Goal: Task Accomplishment & Management: Manage account settings

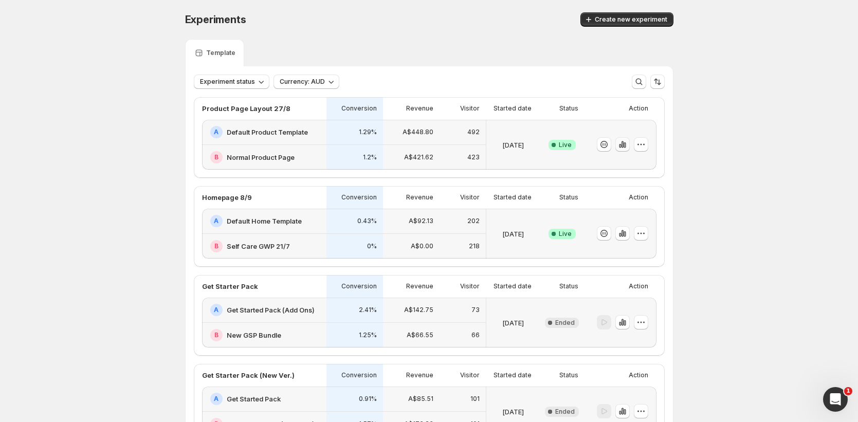
click at [623, 146] on icon "button" at bounding box center [622, 144] width 2 height 7
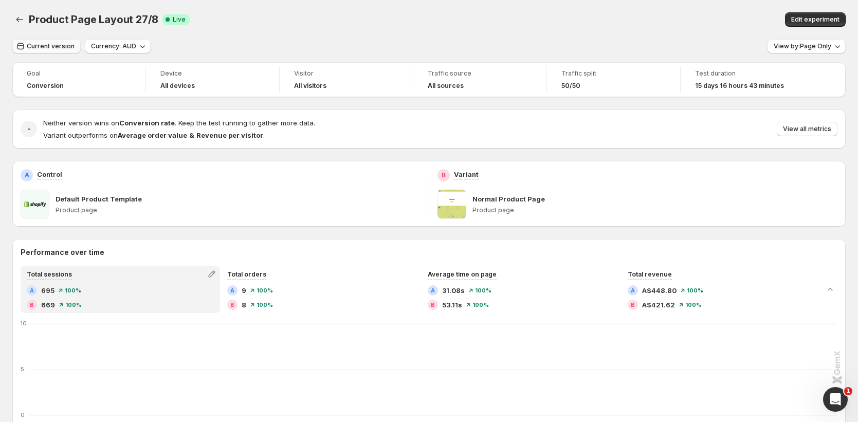
click at [36, 45] on span "Current version" at bounding box center [51, 46] width 48 height 8
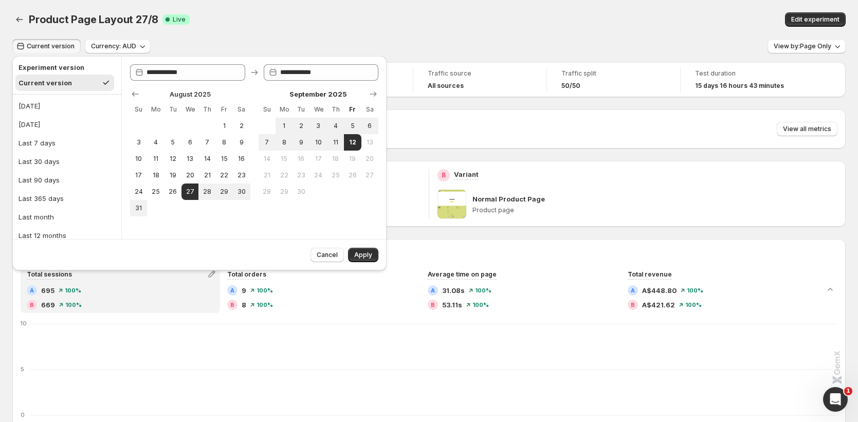
click at [507, 40] on div "Current version Currency: AUD View by: Page Only" at bounding box center [428, 46] width 833 height 15
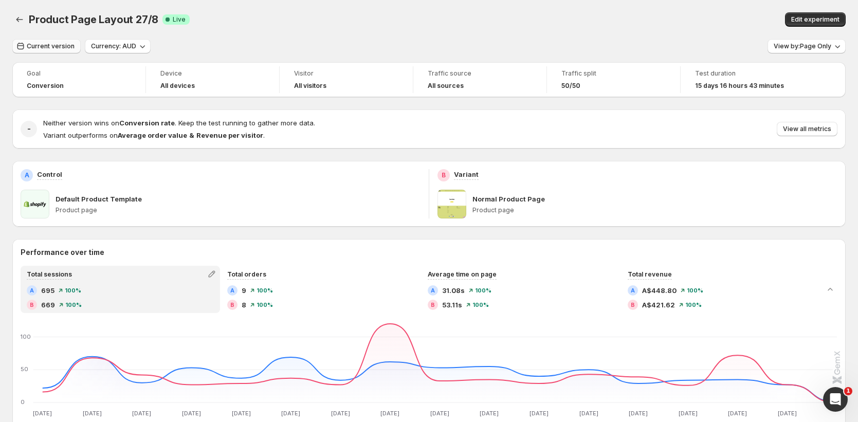
click at [47, 45] on span "Current version" at bounding box center [51, 46] width 48 height 8
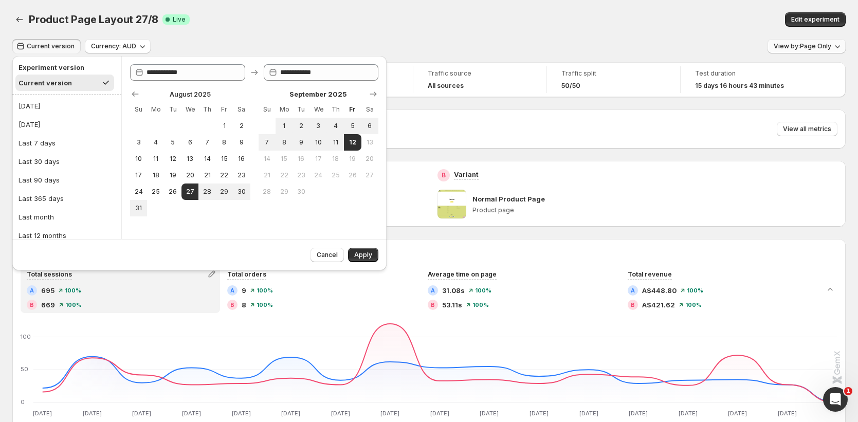
drag, startPoint x: 692, startPoint y: 47, endPoint x: 786, endPoint y: 44, distance: 94.1
click at [701, 47] on div "Current version Currency: AUD View by: Page Only" at bounding box center [428, 46] width 833 height 15
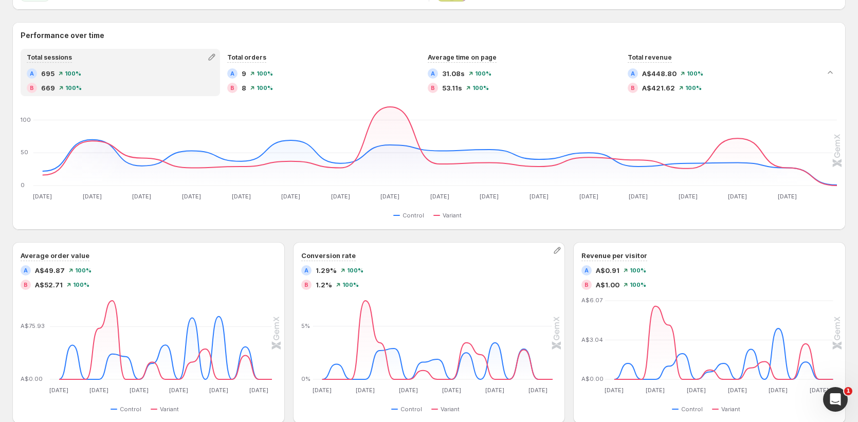
scroll to position [208, 0]
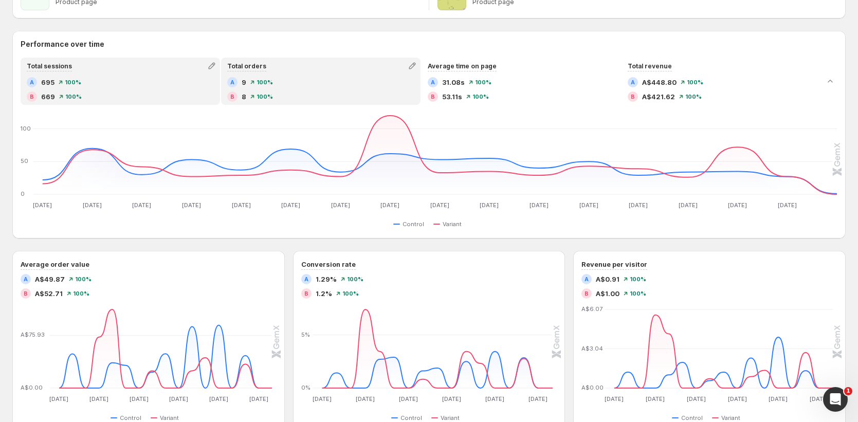
click at [310, 95] on div "B 8 100 %" at bounding box center [320, 97] width 187 height 10
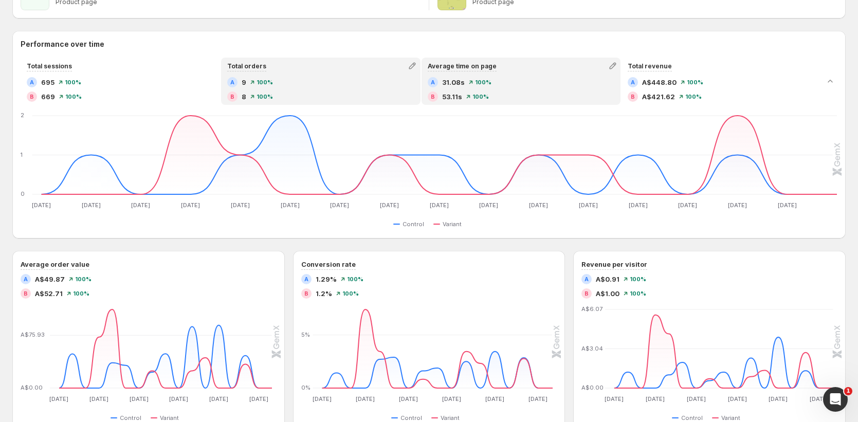
click at [555, 99] on div "B 53.11s 100 %" at bounding box center [521, 97] width 187 height 10
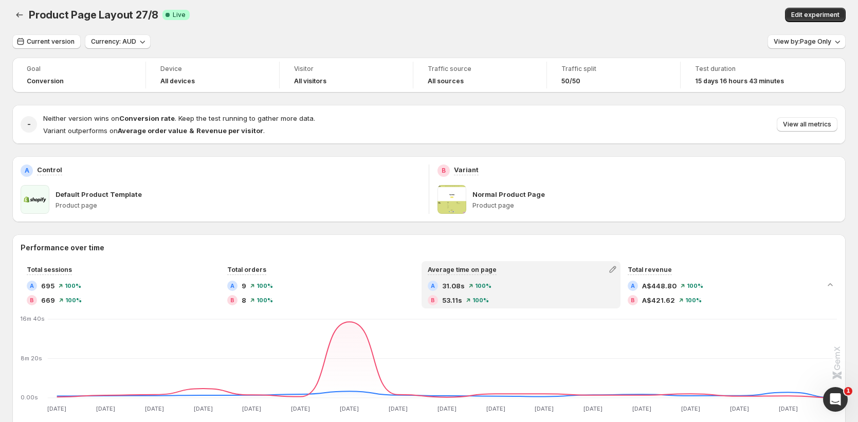
scroll to position [0, 0]
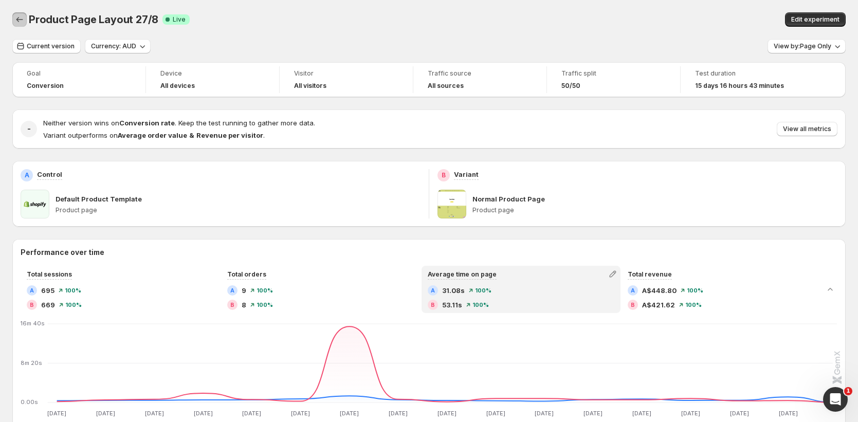
click at [18, 21] on icon "Back" at bounding box center [19, 19] width 10 height 10
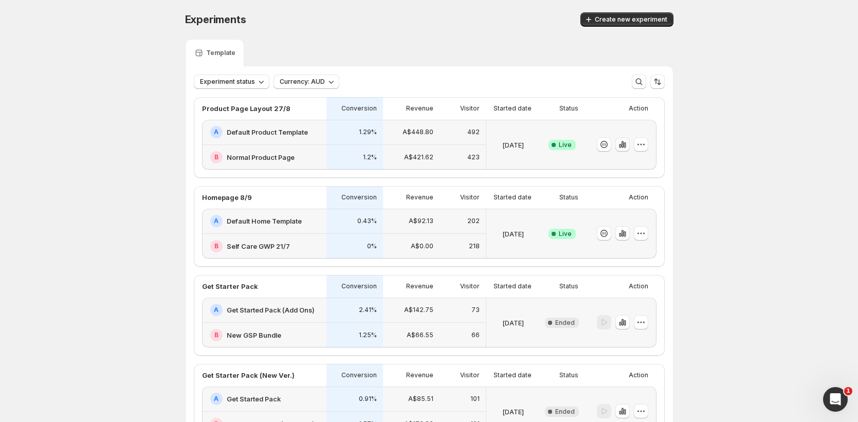
click at [628, 149] on icon "button" at bounding box center [622, 144] width 10 height 10
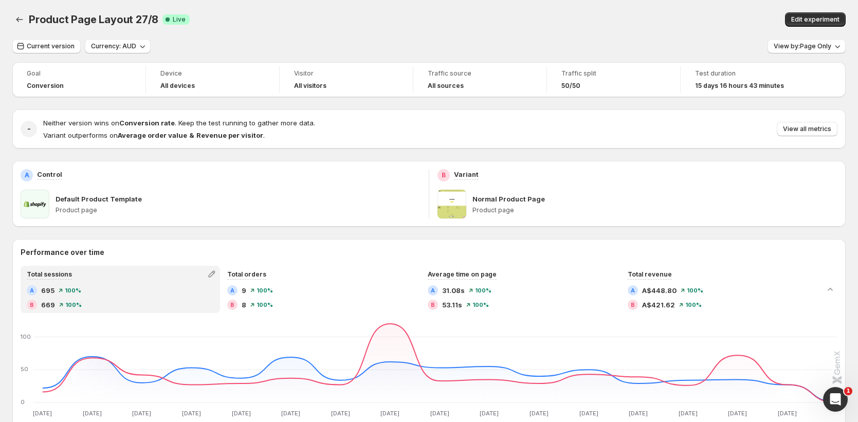
drag, startPoint x: 811, startPoint y: 132, endPoint x: 748, endPoint y: 36, distance: 114.2
click at [817, 46] on span "View by: Page Only" at bounding box center [803, 46] width 58 height 8
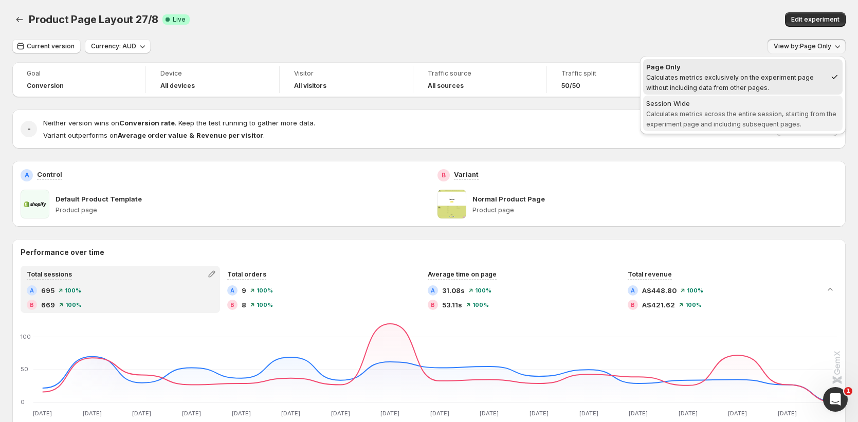
click at [767, 107] on div "Session Wide" at bounding box center [742, 103] width 193 height 10
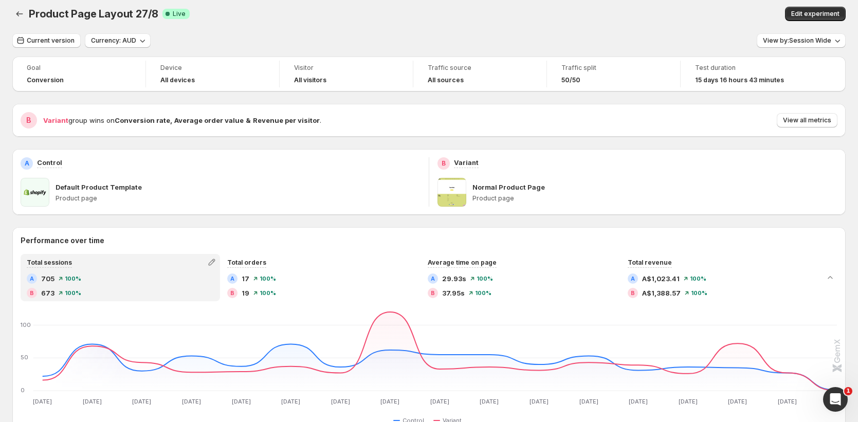
scroll to position [16, 0]
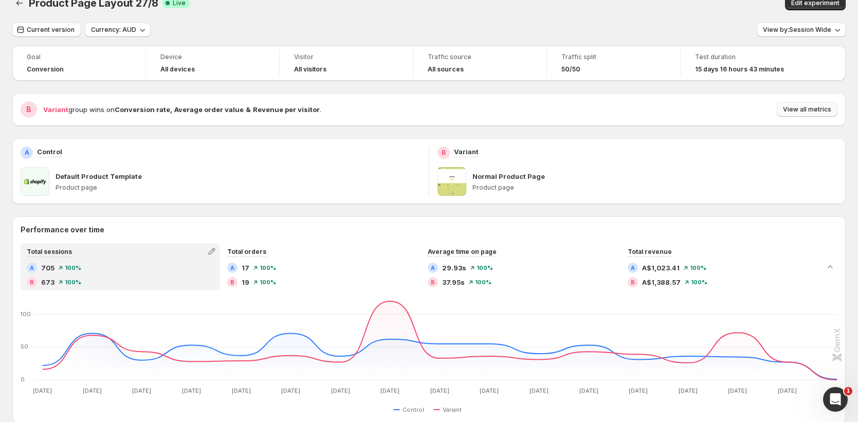
click at [819, 107] on span "View all metrics" at bounding box center [807, 109] width 48 height 8
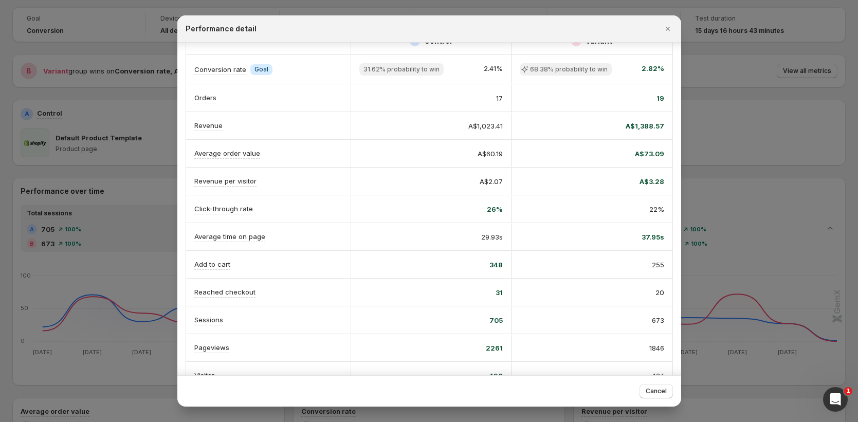
scroll to position [16, 0]
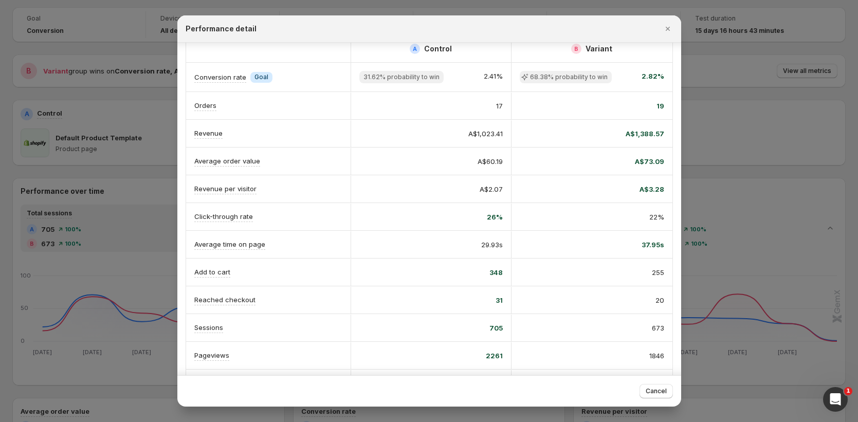
drag, startPoint x: 669, startPoint y: 30, endPoint x: 644, endPoint y: 53, distance: 33.8
click at [669, 30] on icon "Close" at bounding box center [667, 29] width 4 height 4
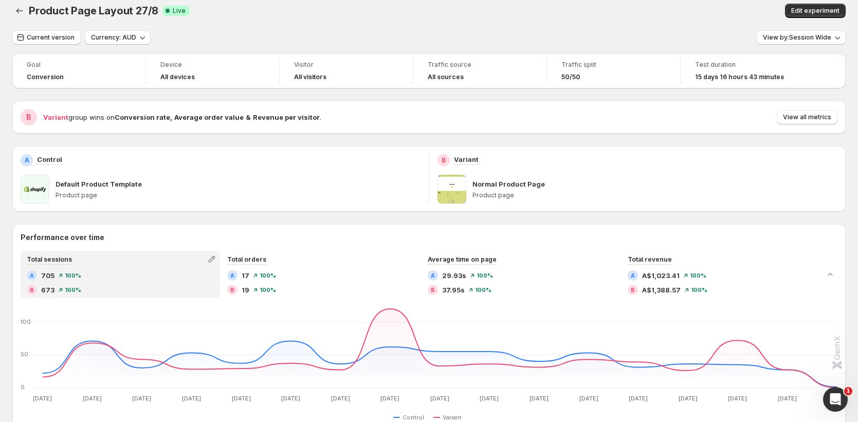
scroll to position [0, 0]
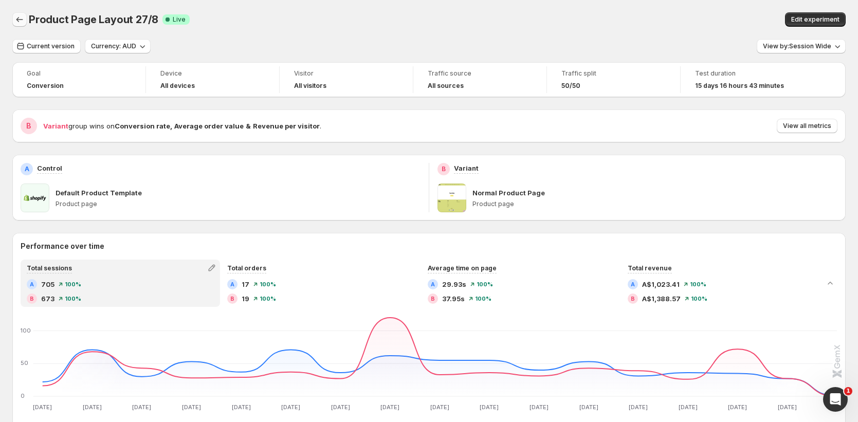
click at [12, 22] on button "Back" at bounding box center [19, 19] width 14 height 14
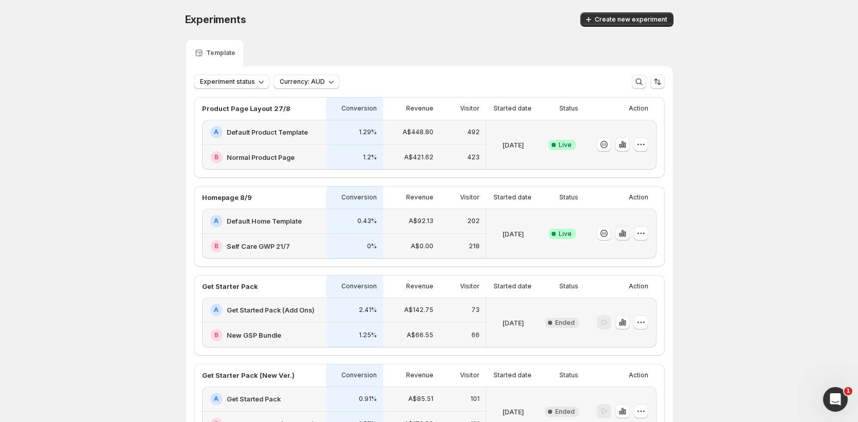
click at [622, 229] on icon "button" at bounding box center [622, 233] width 10 height 10
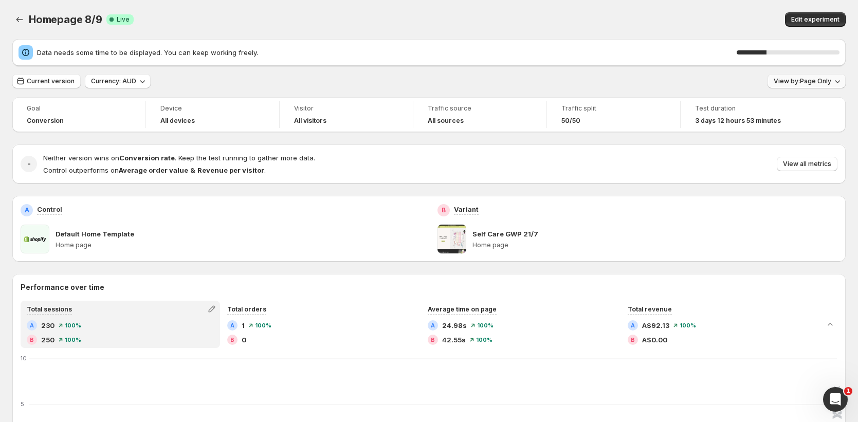
click at [821, 80] on span "View by: Page Only" at bounding box center [803, 81] width 58 height 8
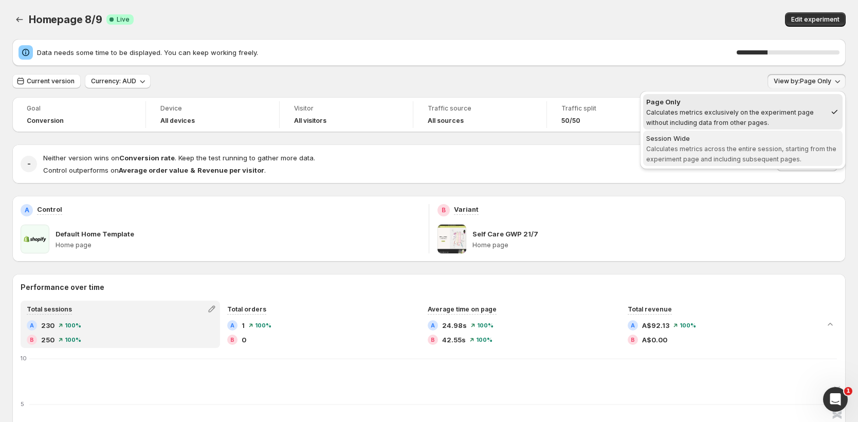
click at [774, 143] on span "Session Wide Calculates metrics across the entire session, starting from the ex…" at bounding box center [742, 148] width 193 height 31
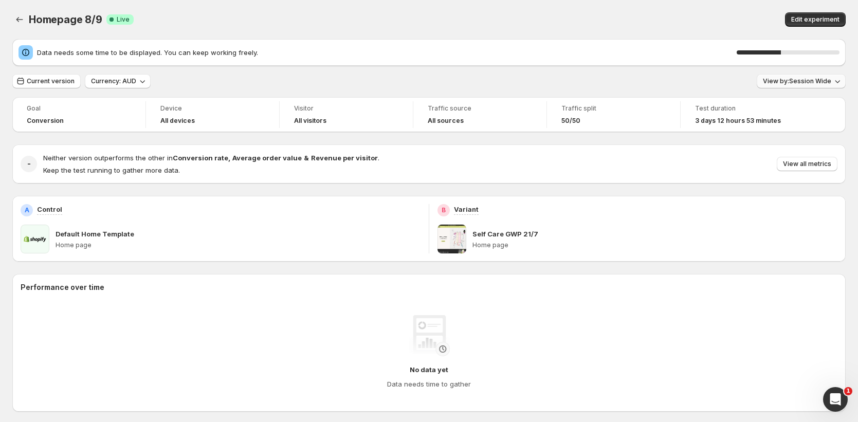
click at [836, 76] on button "View by: Session Wide" at bounding box center [801, 81] width 89 height 14
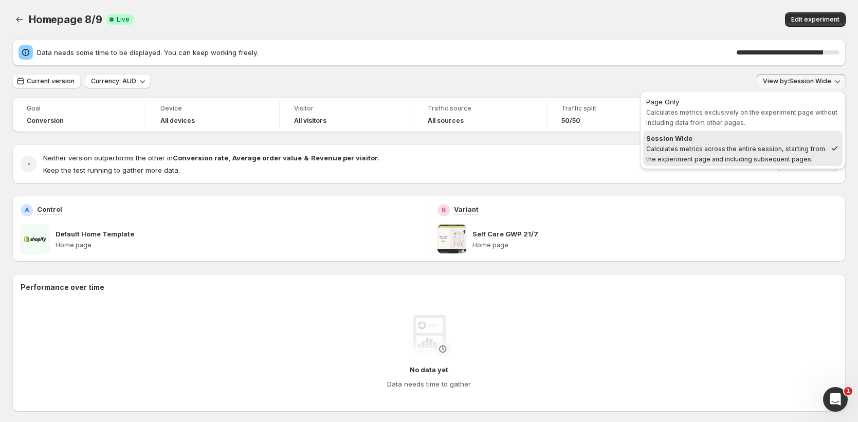
click at [637, 7] on div "Homepage 8/9. This page is ready Homepage 8/9 Success Complete Live Edit experi…" at bounding box center [428, 19] width 833 height 39
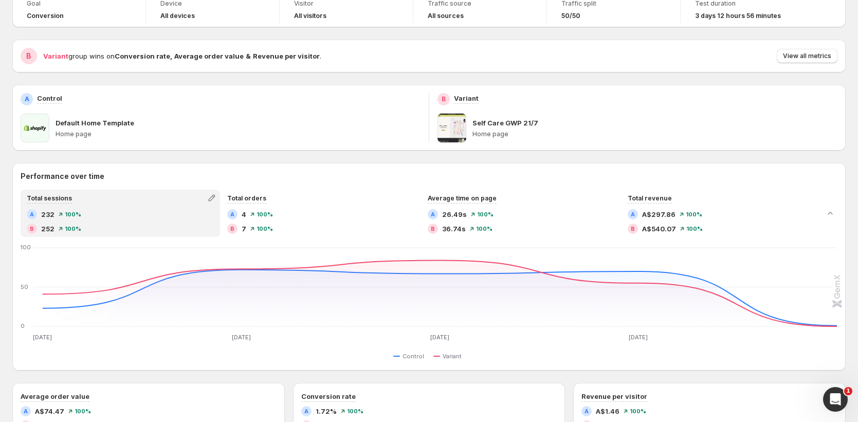
scroll to position [80, 0]
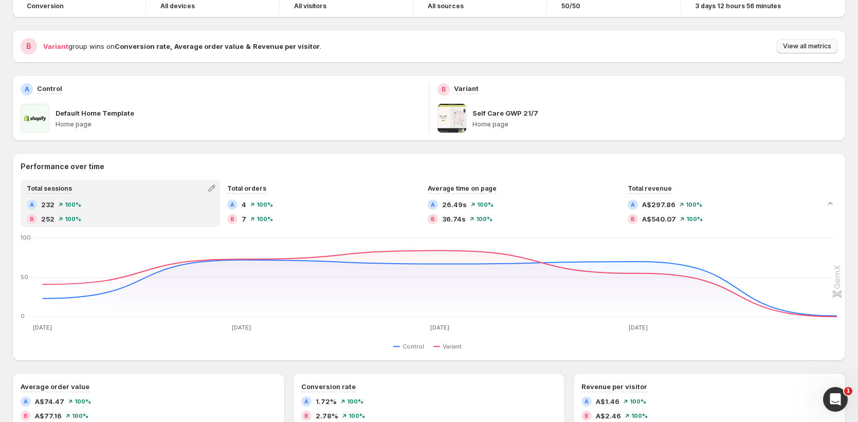
click at [822, 48] on span "View all metrics" at bounding box center [807, 46] width 48 height 8
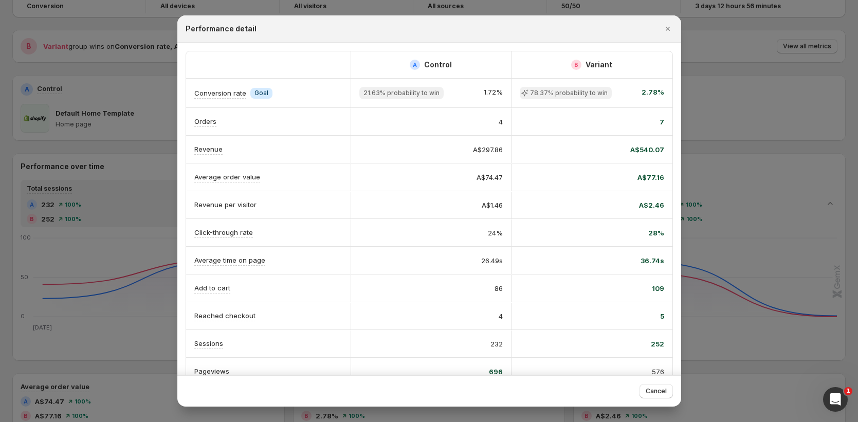
click at [770, 63] on div at bounding box center [429, 211] width 858 height 422
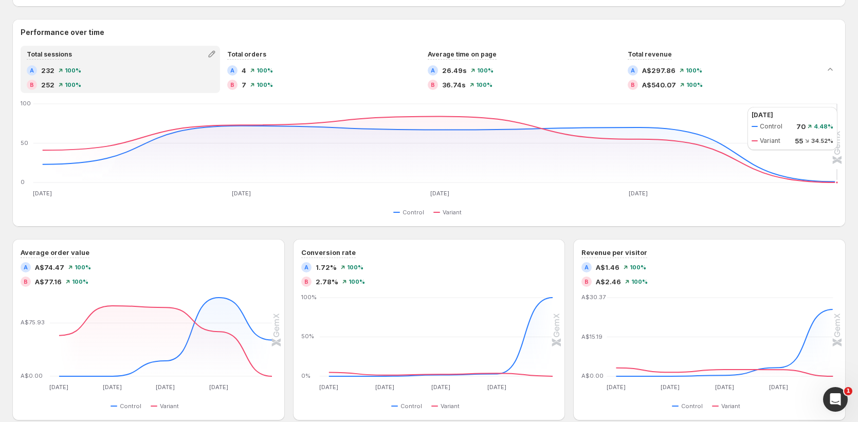
scroll to position [222, 0]
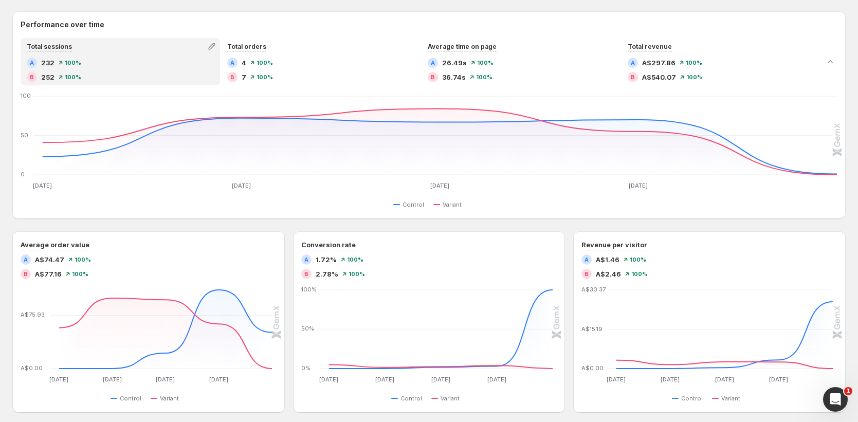
click at [302, 20] on h2 "Performance over time" at bounding box center [429, 25] width 817 height 10
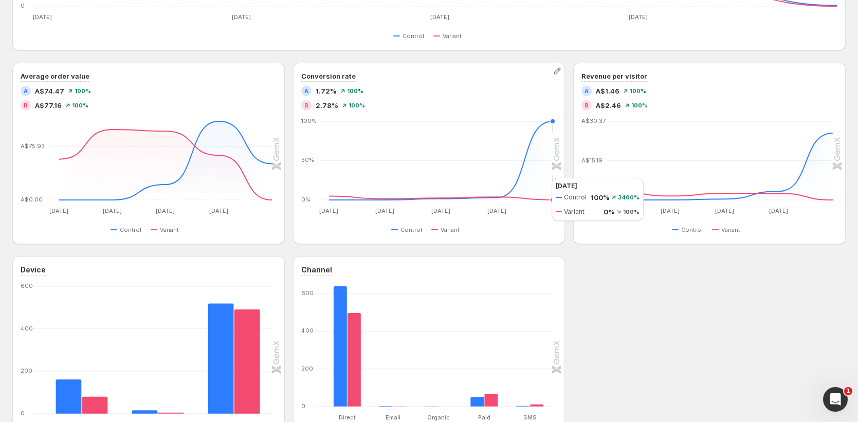
scroll to position [391, 0]
click at [748, 343] on div "Device Desktop Desktop Tablet Tablet Mobile Mobile [PHONE_NUMBER] Control Varia…" at bounding box center [428, 357] width 833 height 202
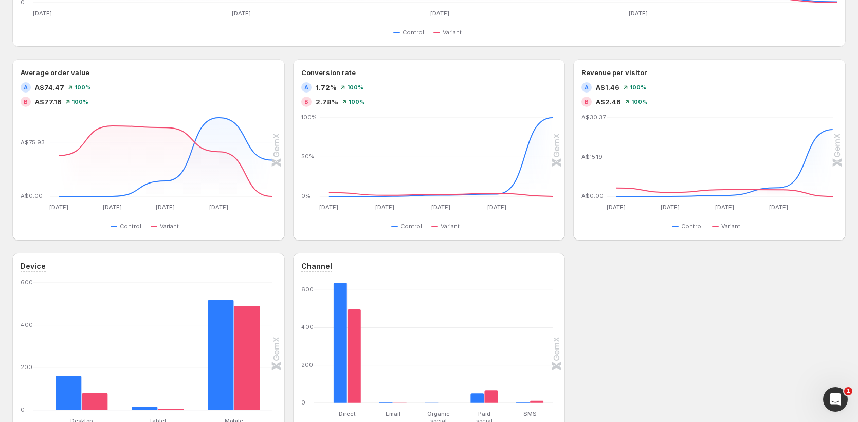
scroll to position [395, 0]
click at [773, 340] on div "Device Desktop Desktop Tablet Tablet Mobile Mobile [PHONE_NUMBER] Control Varia…" at bounding box center [428, 353] width 833 height 202
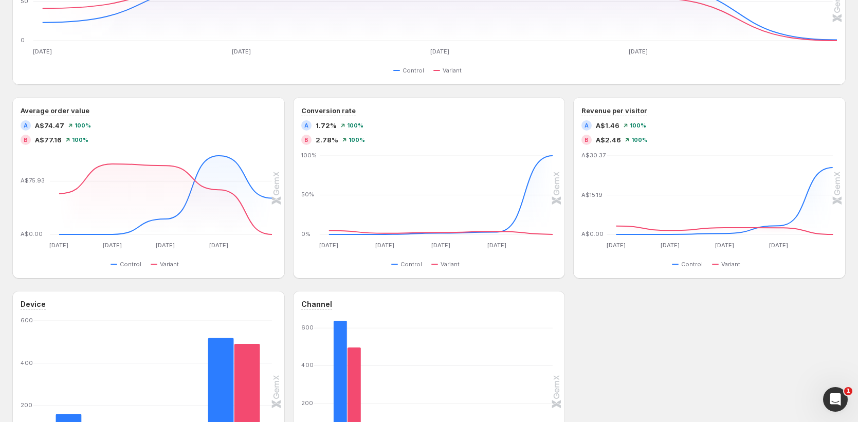
scroll to position [369, 0]
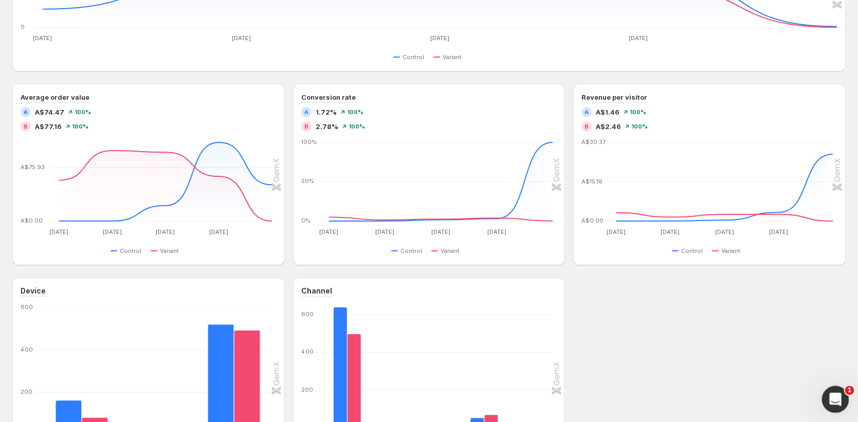
click at [836, 393] on icon "Open Intercom Messenger" at bounding box center [834, 398] width 17 height 17
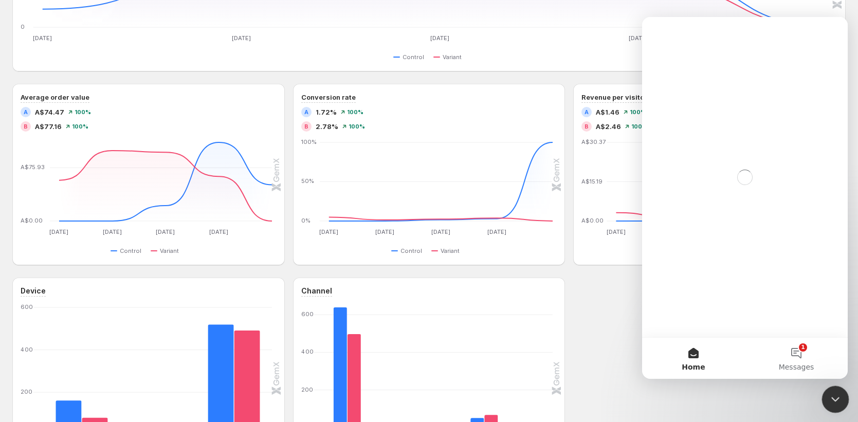
scroll to position [0, 0]
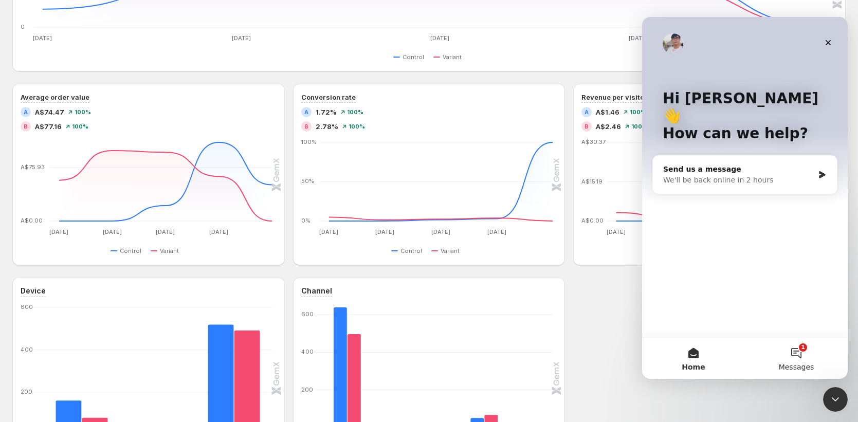
click at [802, 367] on span "Messages" at bounding box center [796, 366] width 35 height 7
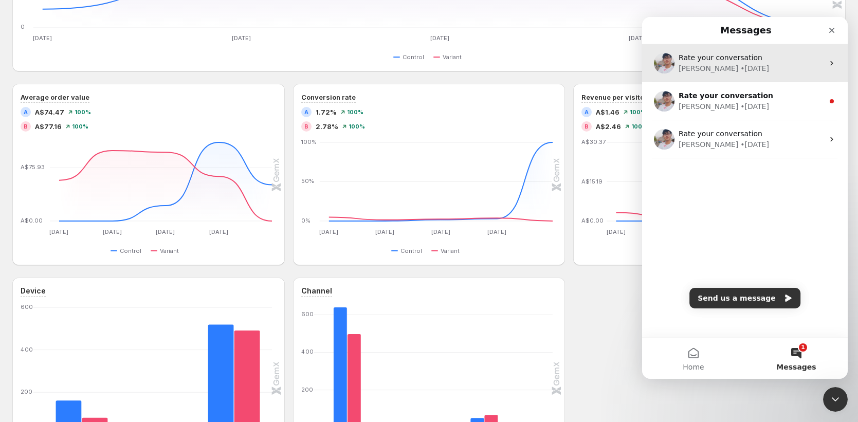
click at [749, 65] on div "[PERSON_NAME] • [DATE]" at bounding box center [751, 68] width 145 height 11
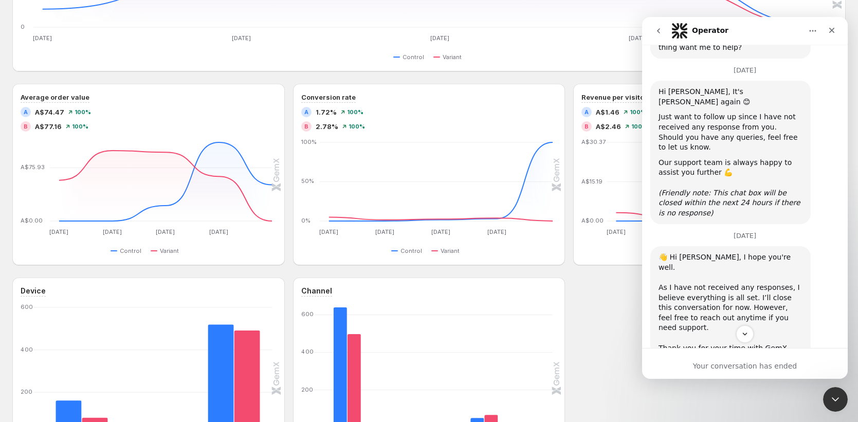
scroll to position [769, 0]
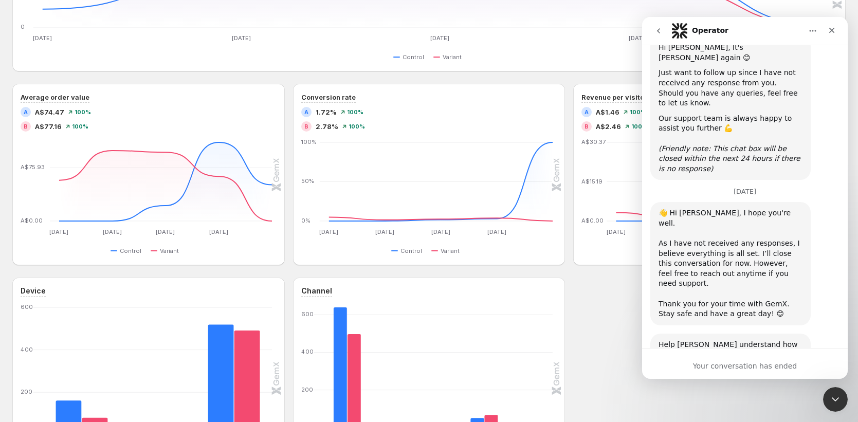
click at [658, 39] on button "go back" at bounding box center [659, 31] width 20 height 20
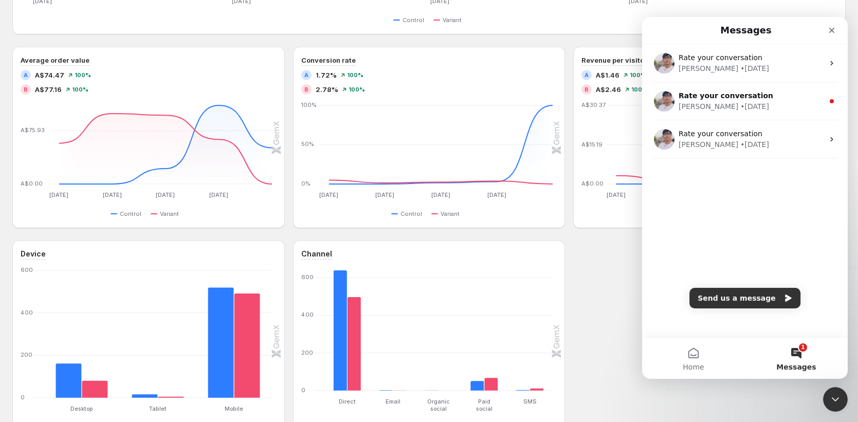
scroll to position [413, 0]
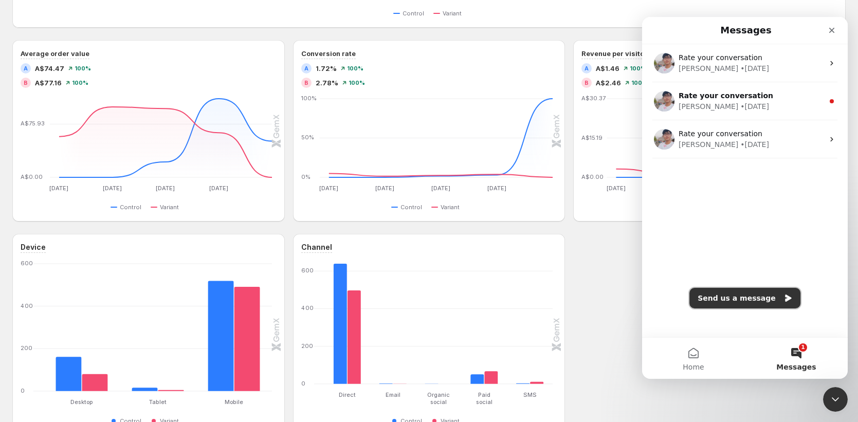
click at [736, 300] on button "Send us a message" at bounding box center [744, 298] width 111 height 21
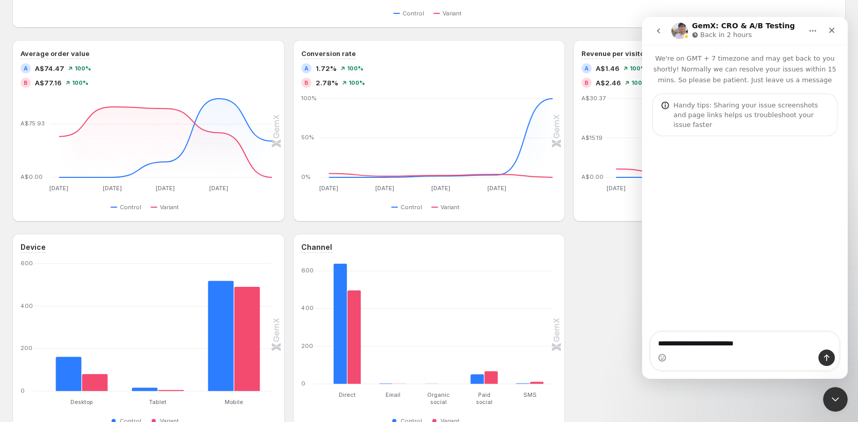
type textarea "**********"
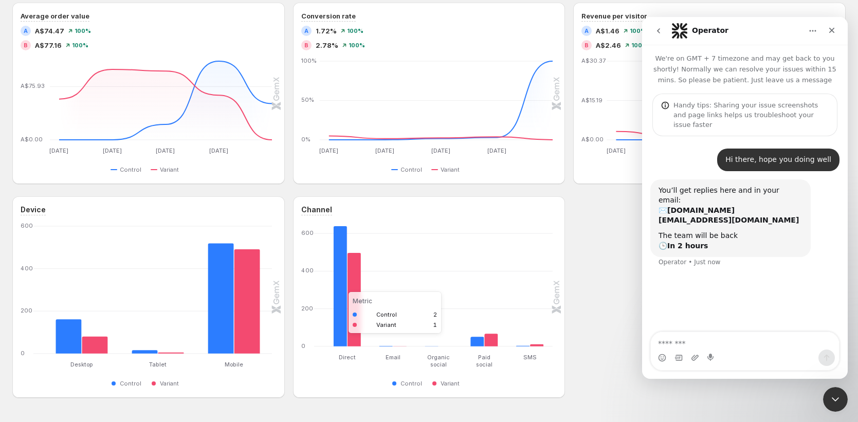
scroll to position [457, 0]
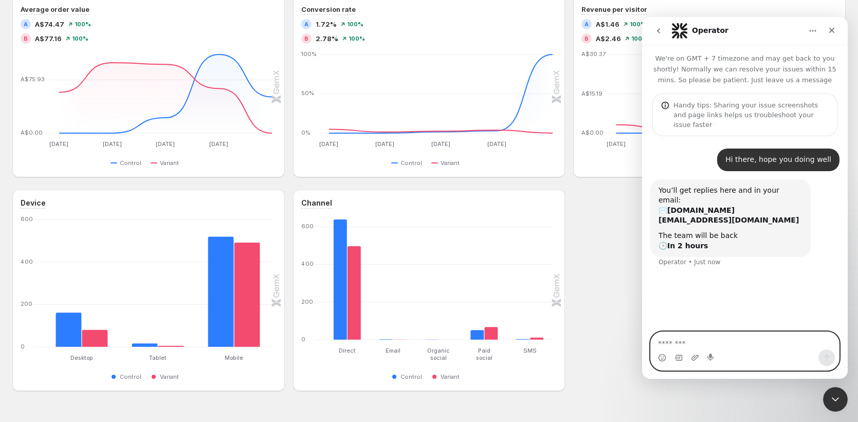
click at [724, 343] on textarea "Message…" at bounding box center [745, 340] width 188 height 17
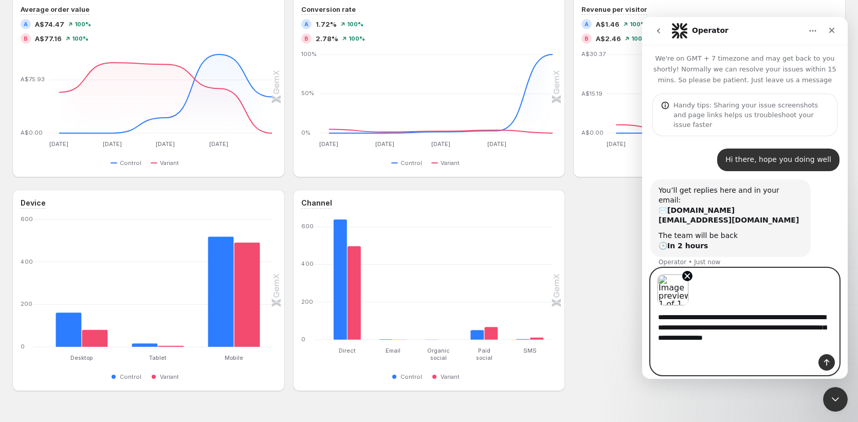
type textarea "**********"
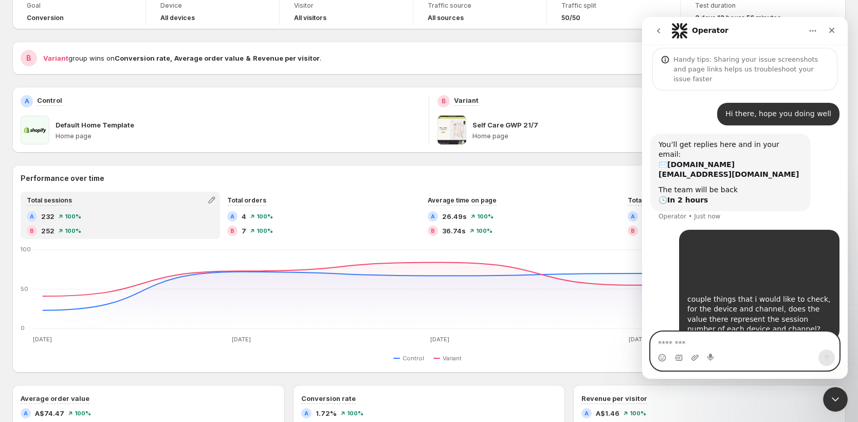
scroll to position [232, 0]
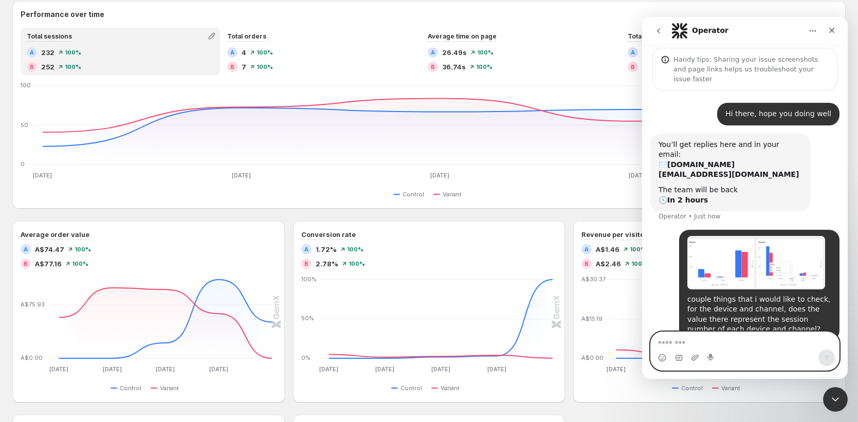
click at [683, 345] on textarea "Message…" at bounding box center [745, 340] width 188 height 17
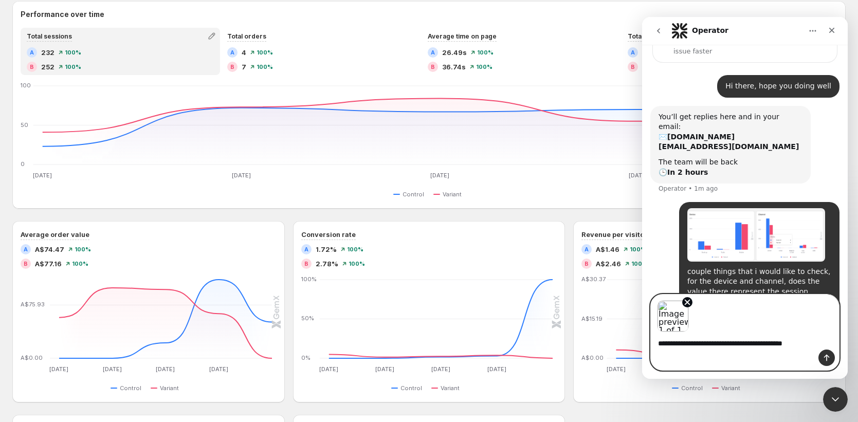
scroll to position [83, 0]
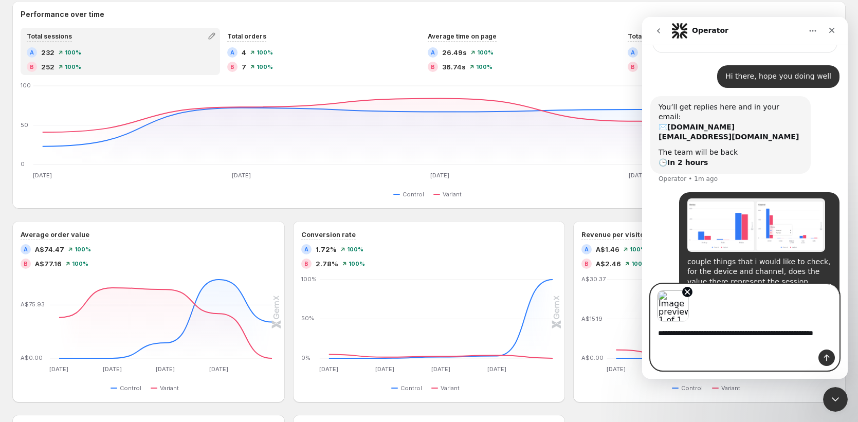
type textarea "**********"
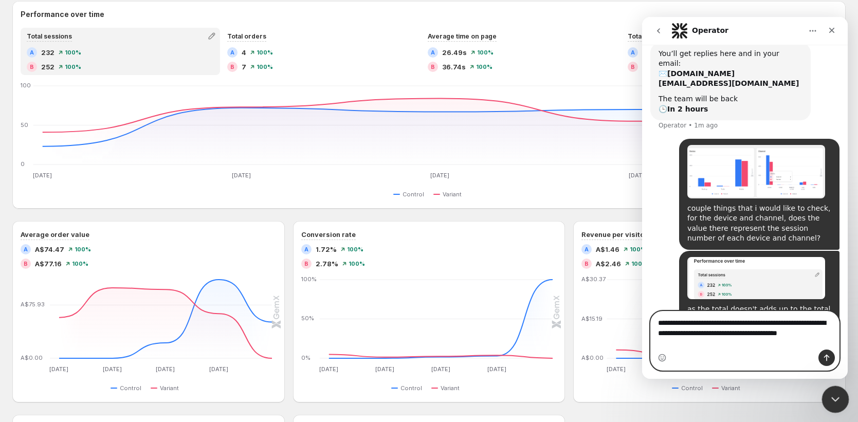
scroll to position [147, 0]
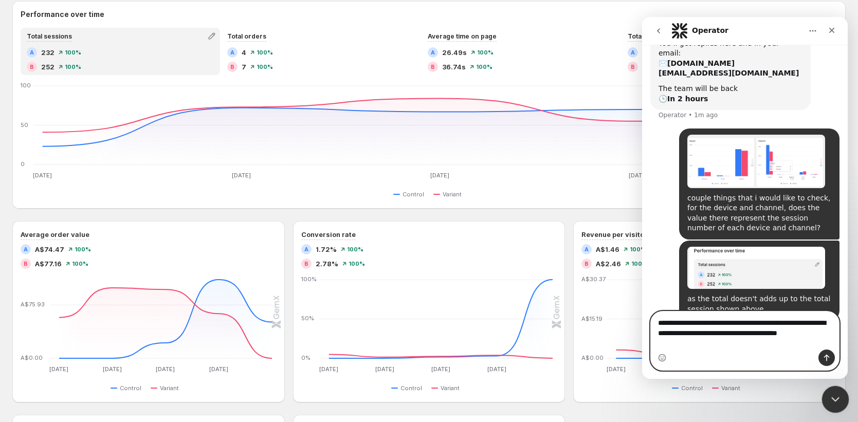
type textarea "**********"
click at [832, 400] on icon "Close Intercom Messenger" at bounding box center [834, 398] width 12 height 12
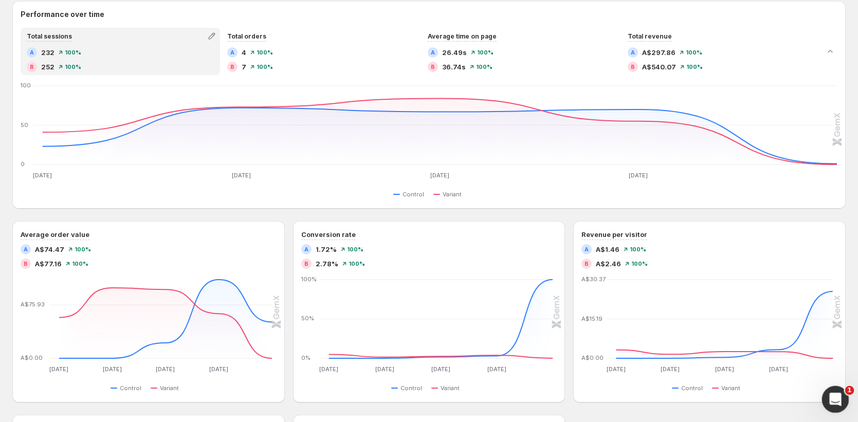
scroll to position [0, 0]
click at [835, 57] on button "Collapse chart" at bounding box center [830, 51] width 14 height 14
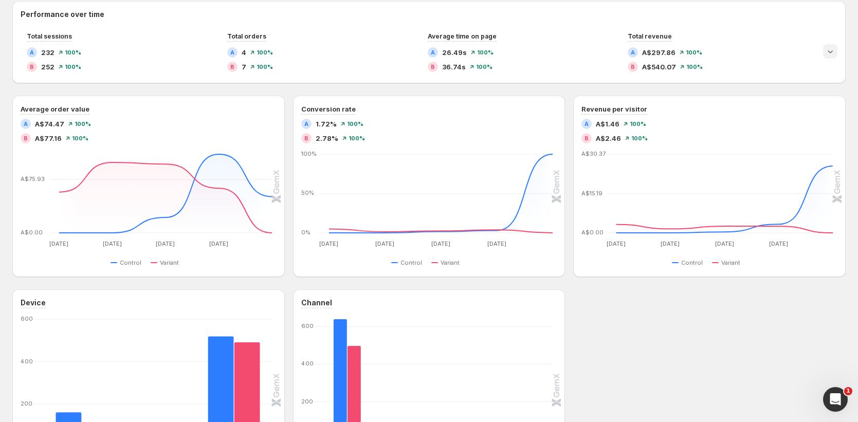
click at [835, 57] on button "Expand chart" at bounding box center [830, 51] width 14 height 14
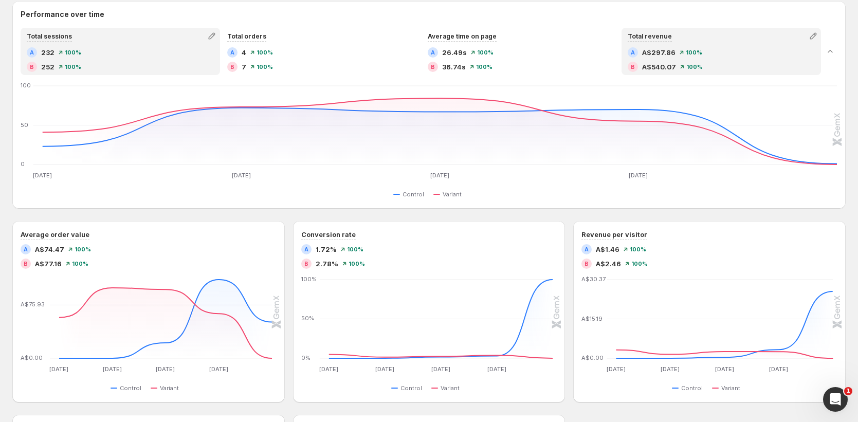
click at [694, 33] on div "Total revenue" at bounding box center [721, 36] width 197 height 14
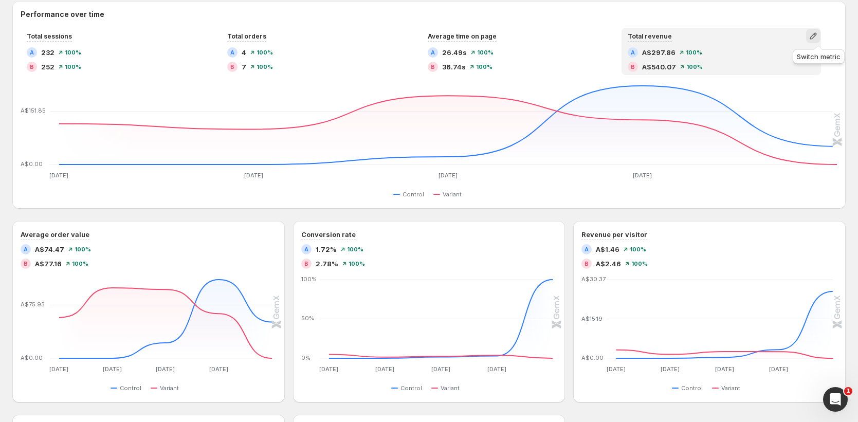
click at [818, 37] on icon "button" at bounding box center [813, 36] width 10 height 10
click at [834, 394] on icon "Open Intercom Messenger" at bounding box center [834, 398] width 17 height 17
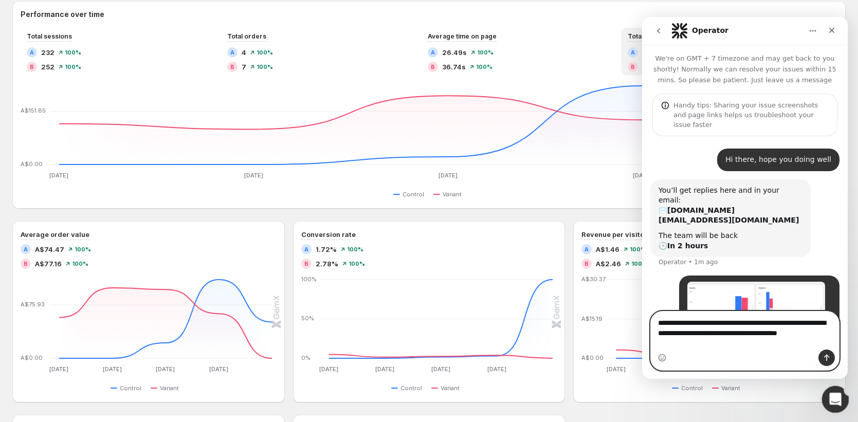
scroll to position [22, 0]
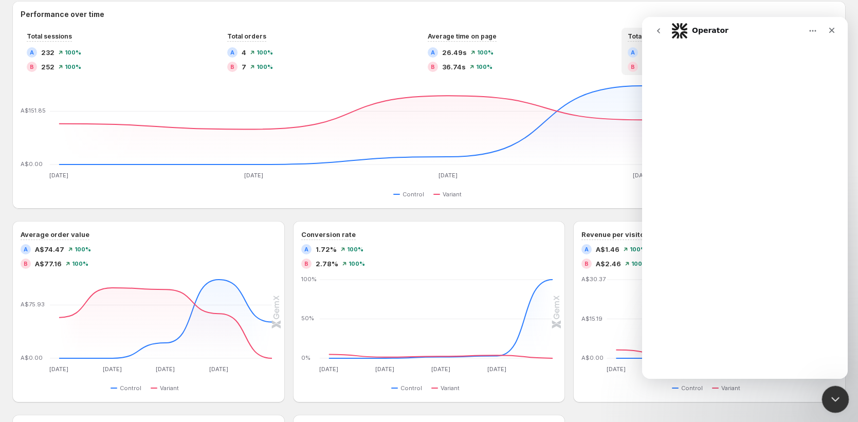
click at [833, 392] on icon "Close Intercom Messenger" at bounding box center [834, 398] width 12 height 12
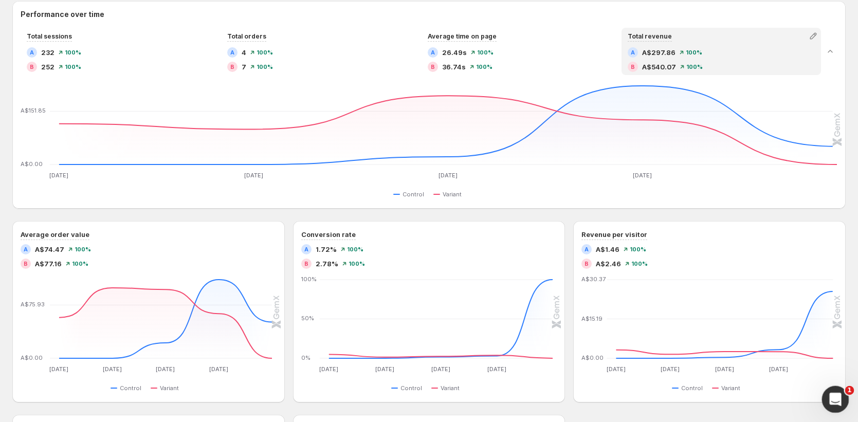
click at [833, 393] on icon "Open Intercom Messenger" at bounding box center [834, 398] width 17 height 17
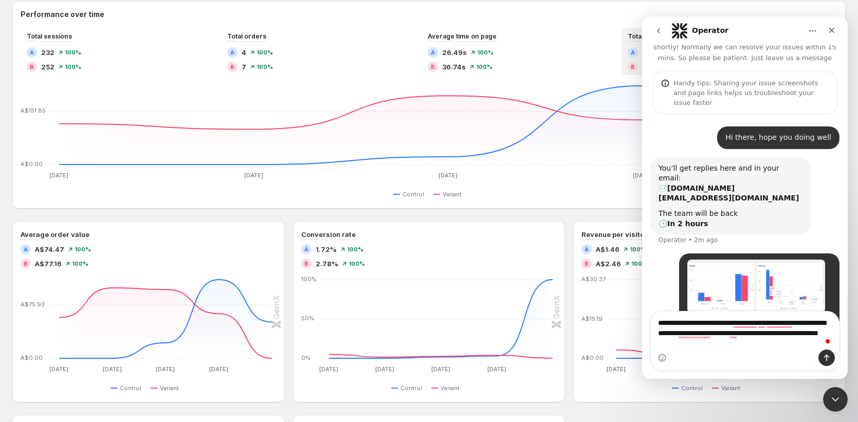
type textarea "**********"
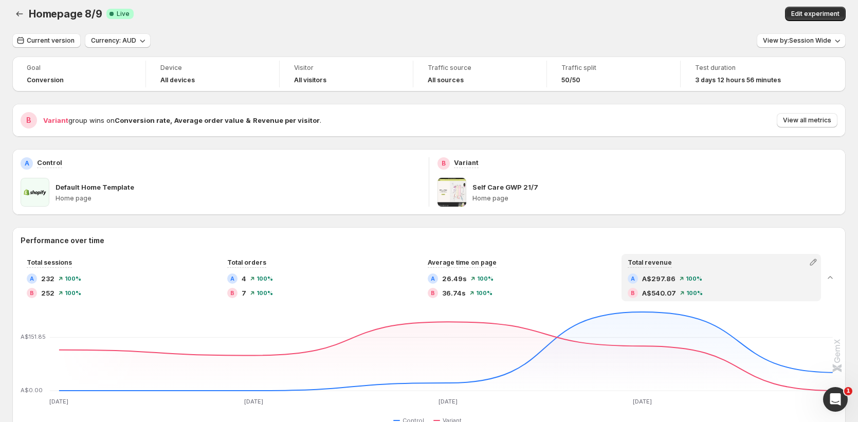
scroll to position [0, 0]
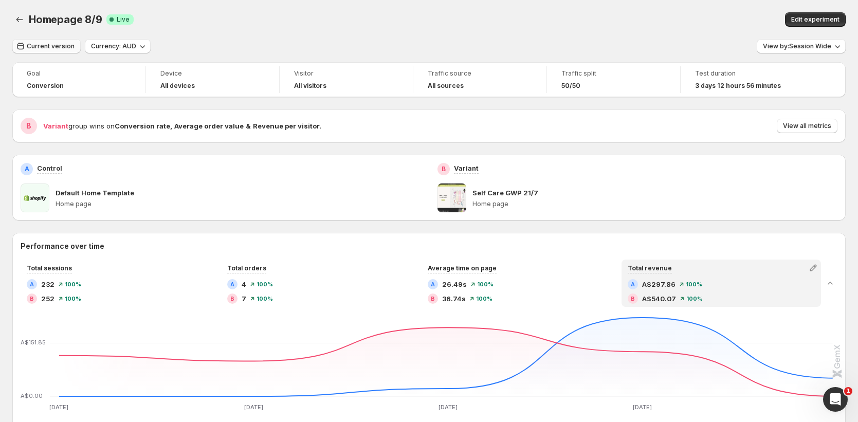
click at [53, 50] on button "Current version" at bounding box center [46, 46] width 68 height 14
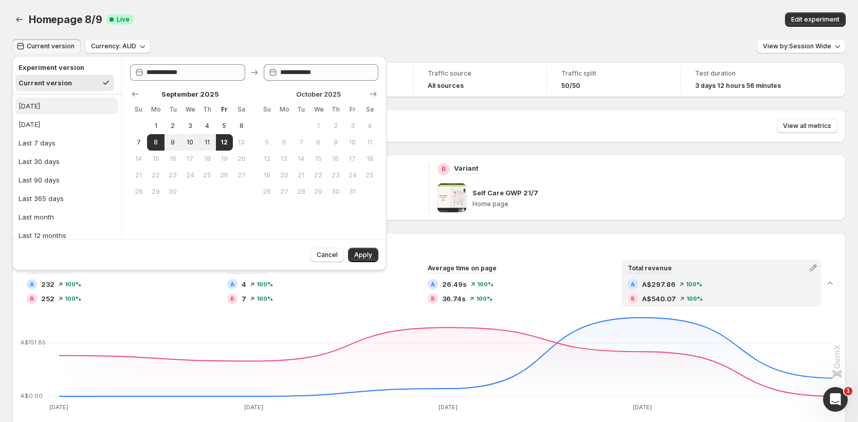
click at [67, 106] on button "[DATE]" at bounding box center [66, 106] width 103 height 16
type input "**********"
click at [360, 251] on span "Apply" at bounding box center [363, 255] width 18 height 8
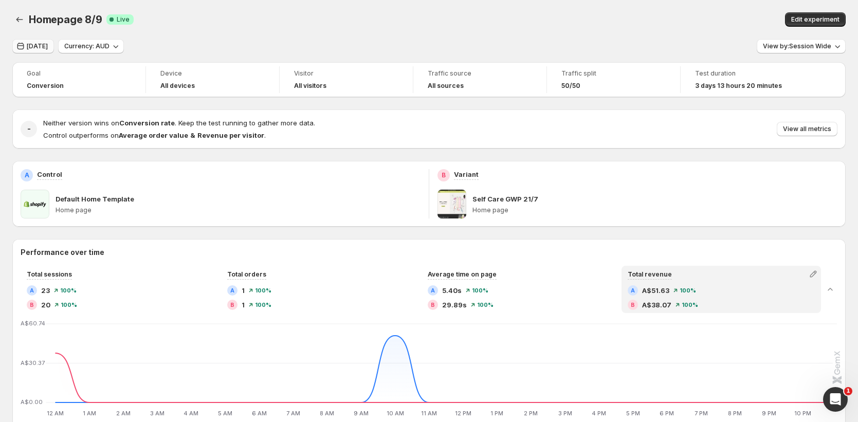
click at [34, 50] on span "[DATE]" at bounding box center [37, 46] width 21 height 8
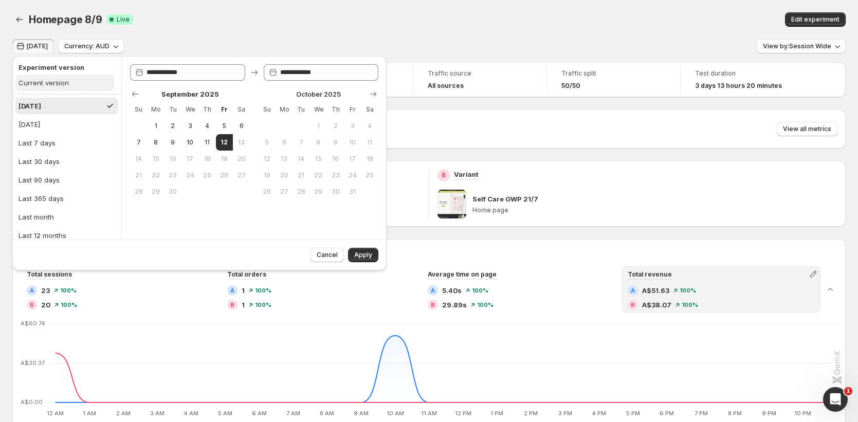
click at [60, 83] on div "Current version" at bounding box center [44, 83] width 50 height 10
type input "**********"
click at [362, 257] on span "Apply" at bounding box center [363, 255] width 18 height 8
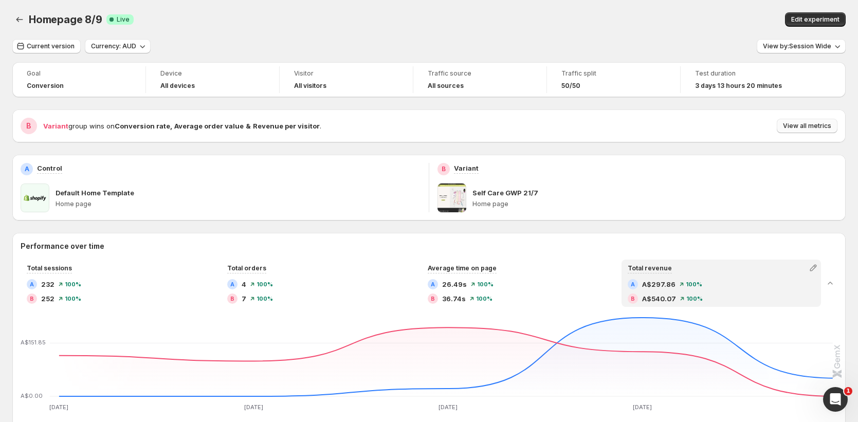
click at [824, 123] on span "View all metrics" at bounding box center [807, 126] width 48 height 8
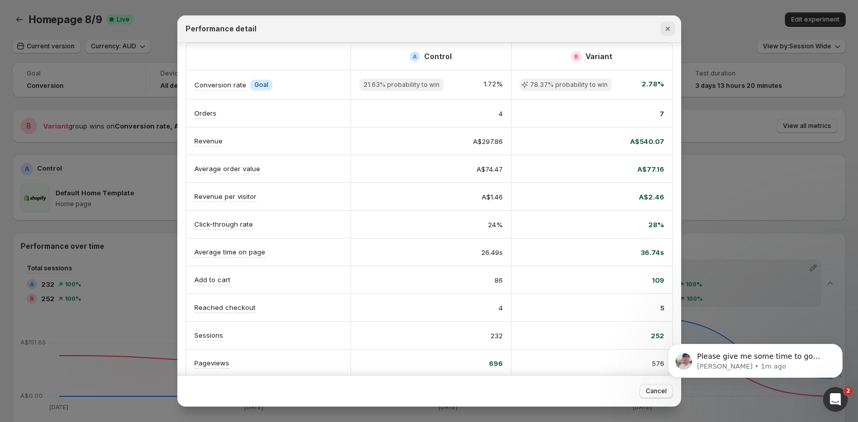
click at [668, 30] on icon "Close" at bounding box center [667, 29] width 4 height 4
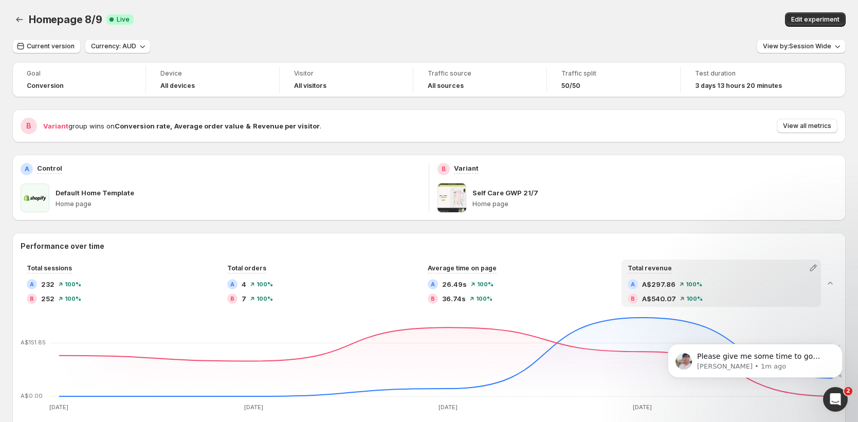
click at [75, 191] on p "Default Home Template" at bounding box center [95, 193] width 79 height 10
click at [53, 170] on p "Control" at bounding box center [49, 168] width 25 height 10
click at [826, 21] on span "Edit experiment" at bounding box center [815, 19] width 48 height 8
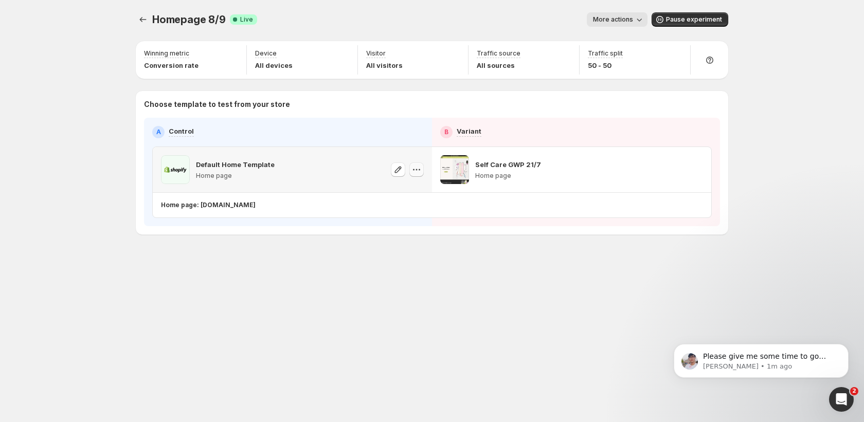
click at [415, 169] on icon "button" at bounding box center [416, 169] width 10 height 10
click at [213, 164] on p "Default Home Template" at bounding box center [235, 164] width 79 height 10
drag, startPoint x: 185, startPoint y: 170, endPoint x: 233, endPoint y: 168, distance: 47.8
click at [199, 169] on div "Default Home Template Home page" at bounding box center [218, 169] width 114 height 29
click at [146, 25] on button "Experiments" at bounding box center [143, 19] width 14 height 14
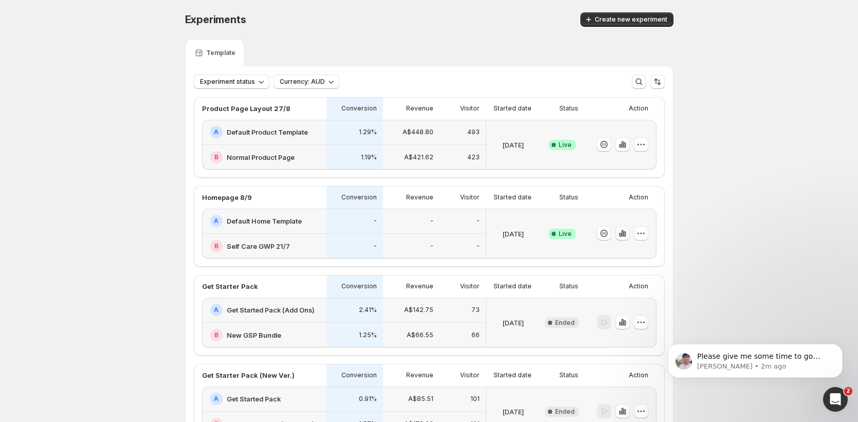
click at [628, 234] on icon "button" at bounding box center [622, 233] width 10 height 10
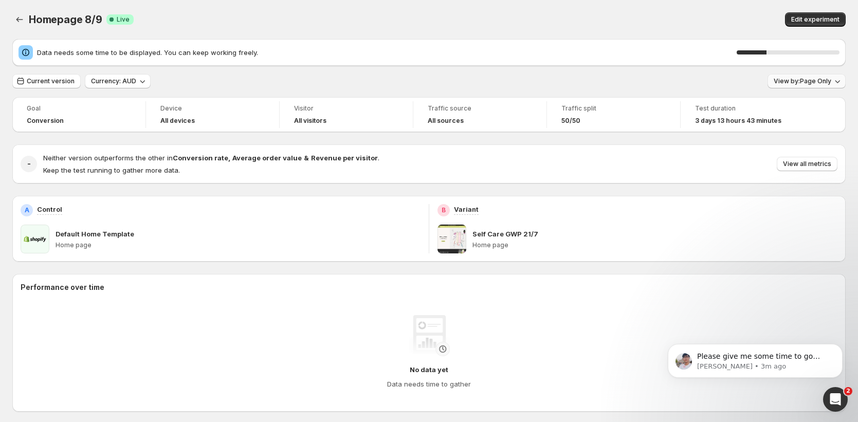
click at [800, 78] on span "View by: Page Only" at bounding box center [803, 81] width 58 height 8
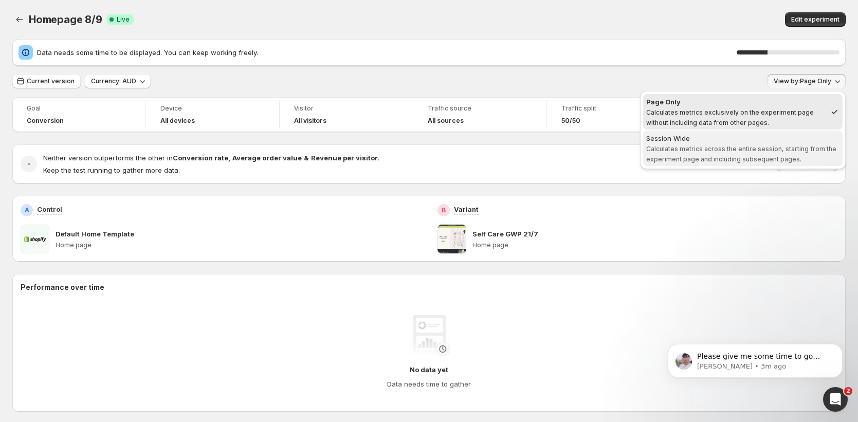
click at [740, 149] on span "Calculates metrics across the entire session, starting from the experiment page…" at bounding box center [741, 154] width 190 height 18
